Goal: Task Accomplishment & Management: Complete application form

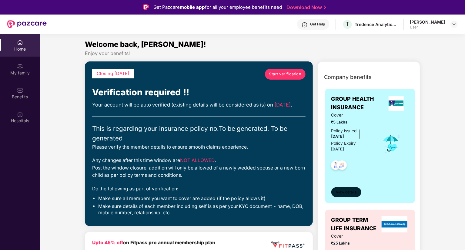
click at [349, 195] on span "View details" at bounding box center [346, 193] width 21 height 6
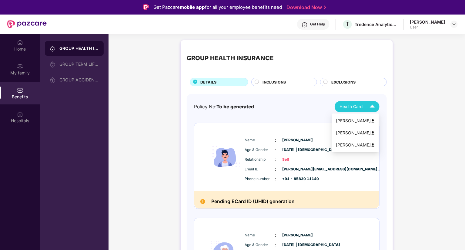
click at [358, 106] on span "Health Card" at bounding box center [350, 107] width 23 height 6
click at [289, 108] on div "Policy No: To be generated Health Card" at bounding box center [286, 106] width 185 height 11
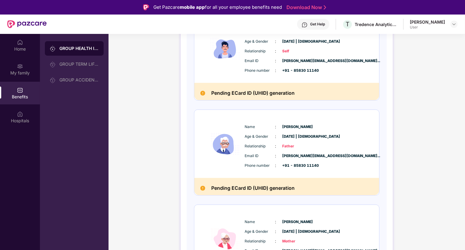
scroll to position [1, 0]
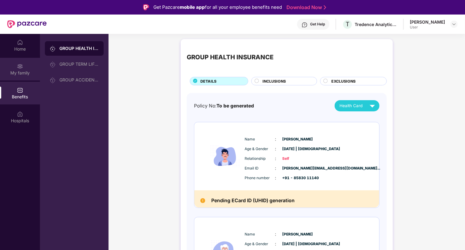
click at [16, 73] on div "My family" at bounding box center [20, 73] width 40 height 6
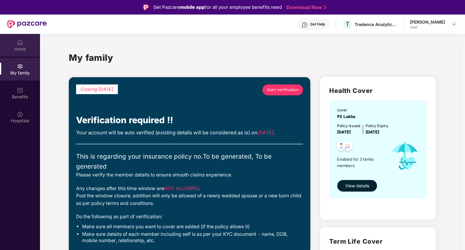
click at [28, 47] on div "Home" at bounding box center [20, 49] width 40 height 6
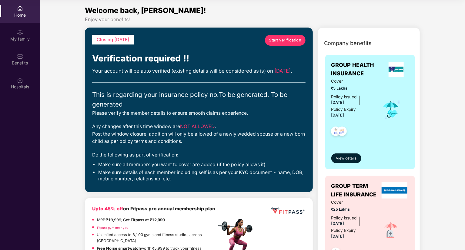
click at [283, 41] on span "Start verification" at bounding box center [285, 40] width 32 height 6
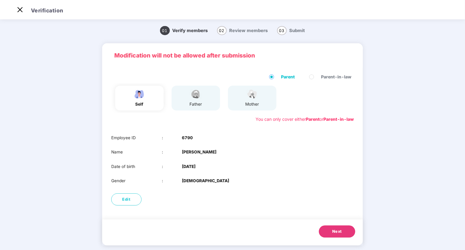
click at [332, 231] on span "Next" at bounding box center [337, 232] width 10 height 6
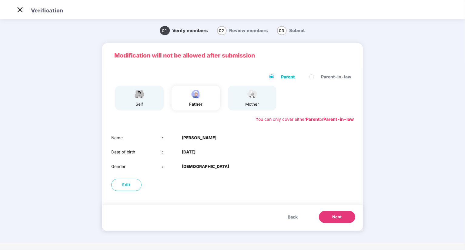
click at [338, 218] on span "Next" at bounding box center [337, 217] width 10 height 6
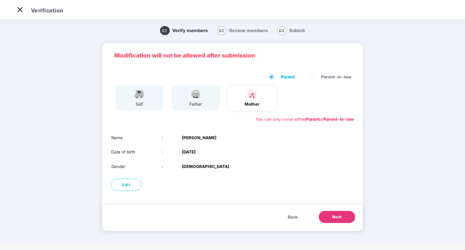
click at [338, 218] on span "Next" at bounding box center [337, 217] width 10 height 6
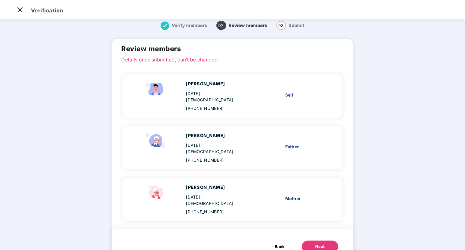
scroll to position [9, 0]
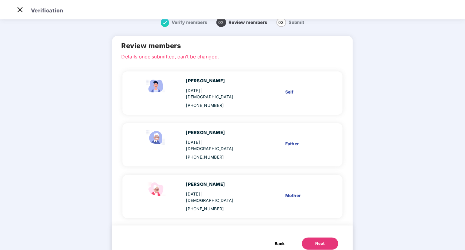
click at [279, 241] on span "Back" at bounding box center [280, 244] width 10 height 7
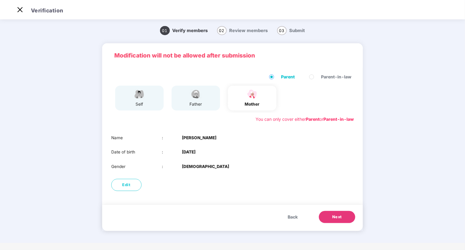
scroll to position [0, 0]
click at [332, 219] on button "Next" at bounding box center [337, 217] width 36 height 12
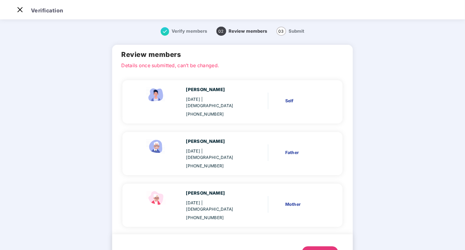
click at [319, 250] on div "Next" at bounding box center [320, 253] width 10 height 6
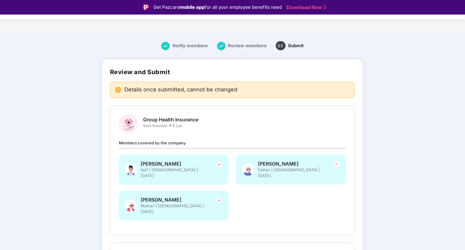
scroll to position [103, 0]
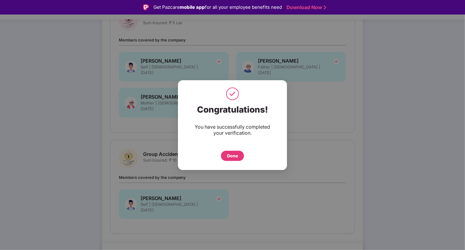
click at [233, 156] on div "Done" at bounding box center [232, 156] width 11 height 7
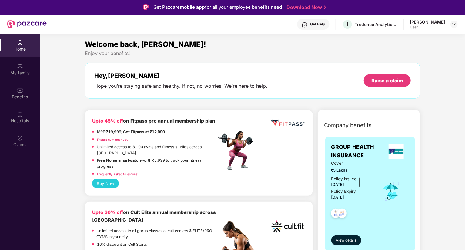
click at [24, 48] on div "Home" at bounding box center [20, 49] width 40 height 6
click at [454, 23] on img at bounding box center [454, 24] width 5 height 5
click at [453, 23] on img at bounding box center [454, 24] width 5 height 5
click at [23, 72] on div "My family" at bounding box center [20, 73] width 40 height 6
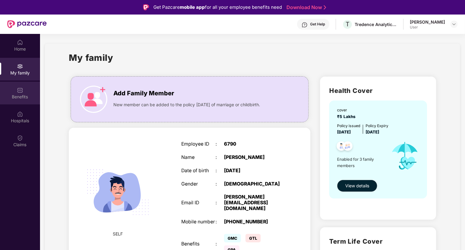
click at [25, 97] on div "Benefits" at bounding box center [20, 97] width 40 height 6
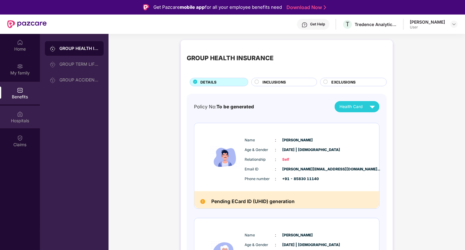
click at [27, 119] on div "Hospitals" at bounding box center [20, 121] width 40 height 6
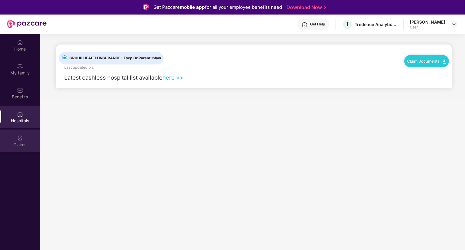
click at [21, 135] on div at bounding box center [20, 138] width 6 height 6
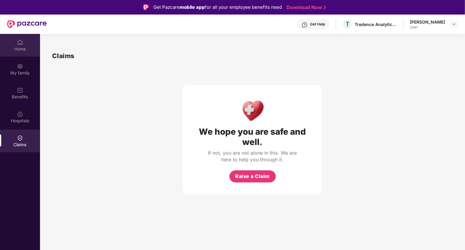
click at [24, 50] on div "Home" at bounding box center [20, 49] width 40 height 6
